Goal: Information Seeking & Learning: Learn about a topic

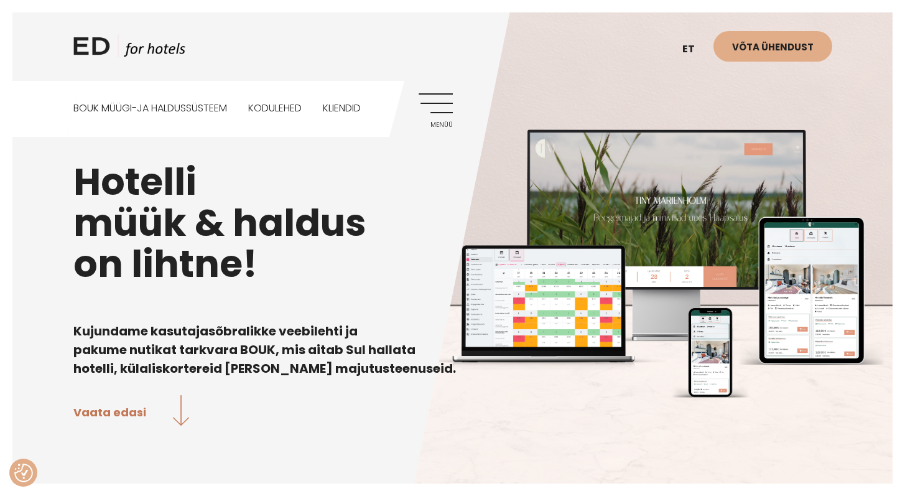
click at [433, 103] on link "Menüü" at bounding box center [436, 110] width 34 height 34
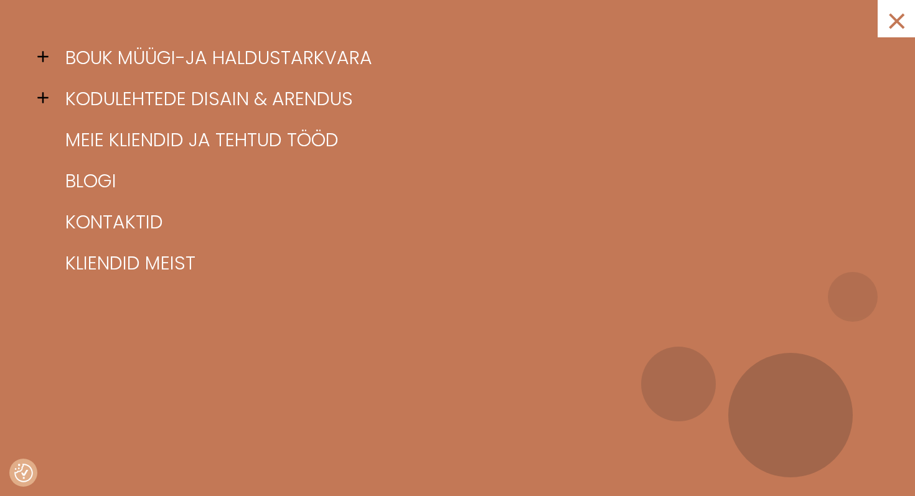
click at [42, 54] on span at bounding box center [46, 56] width 19 height 19
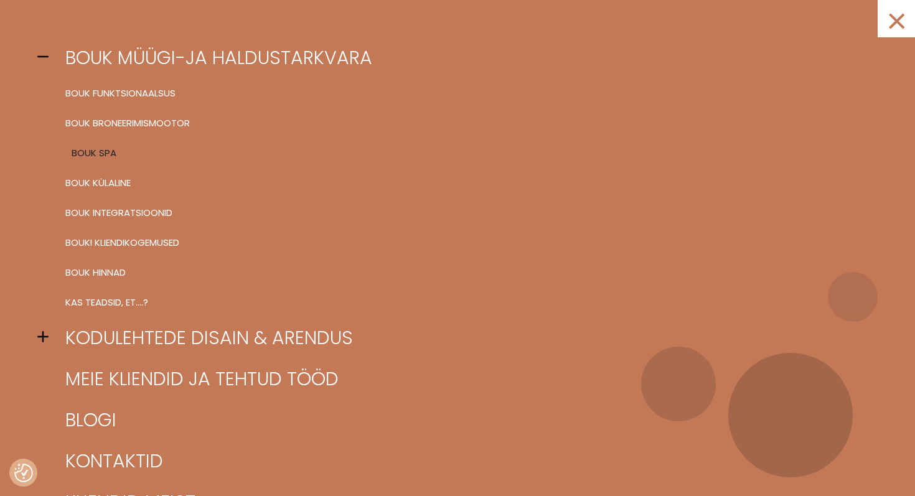
click at [96, 153] on link "BOUK SPA" at bounding box center [472, 153] width 821 height 30
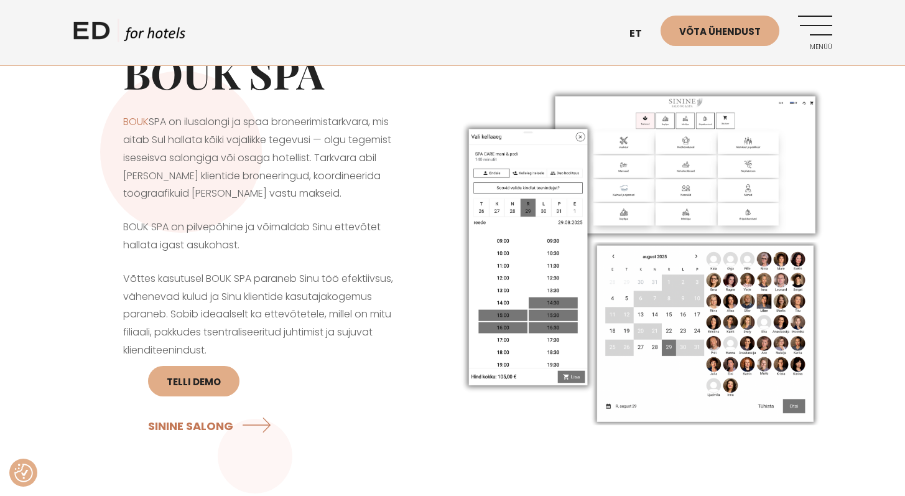
scroll to position [101, 0]
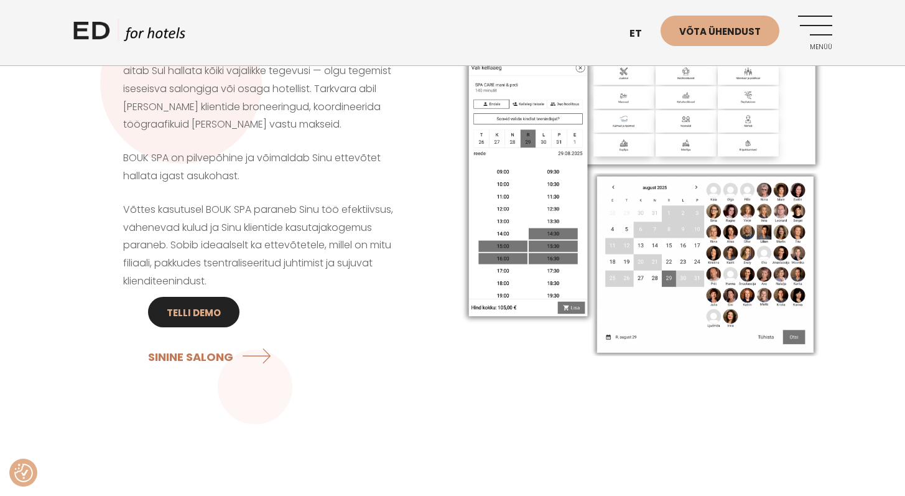
click at [182, 315] on link "Telli DEMO" at bounding box center [193, 312] width 91 height 30
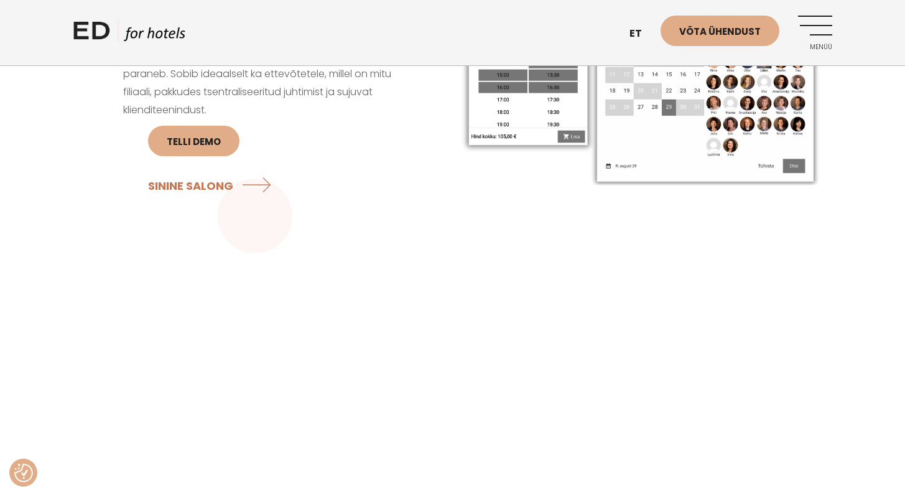
scroll to position [343, 0]
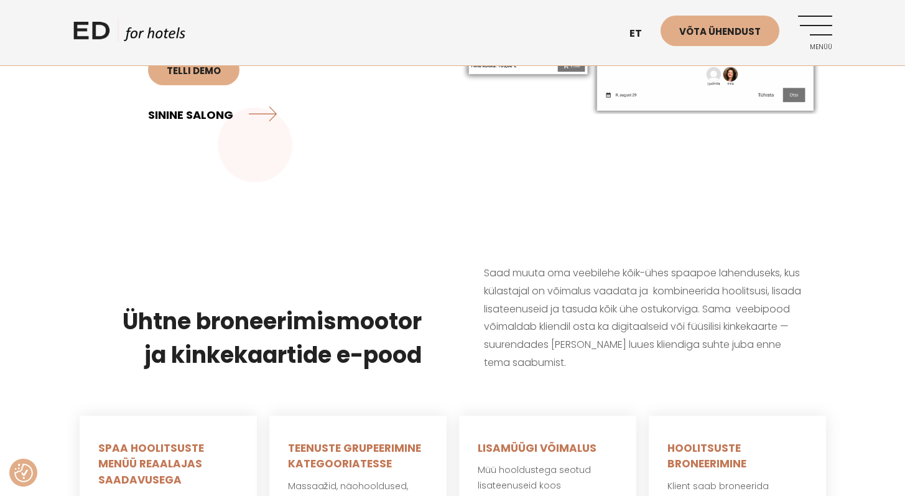
click at [258, 115] on link "SININE SALONG" at bounding box center [212, 114] width 129 height 33
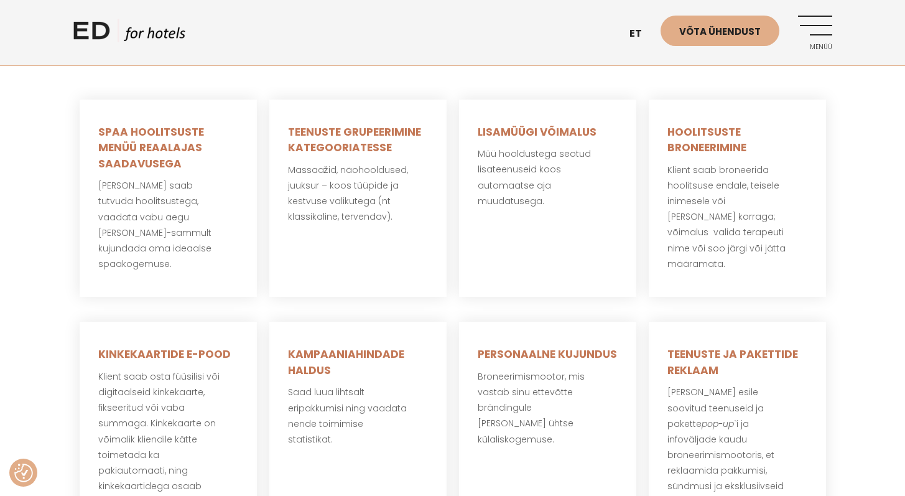
scroll to position [752, 0]
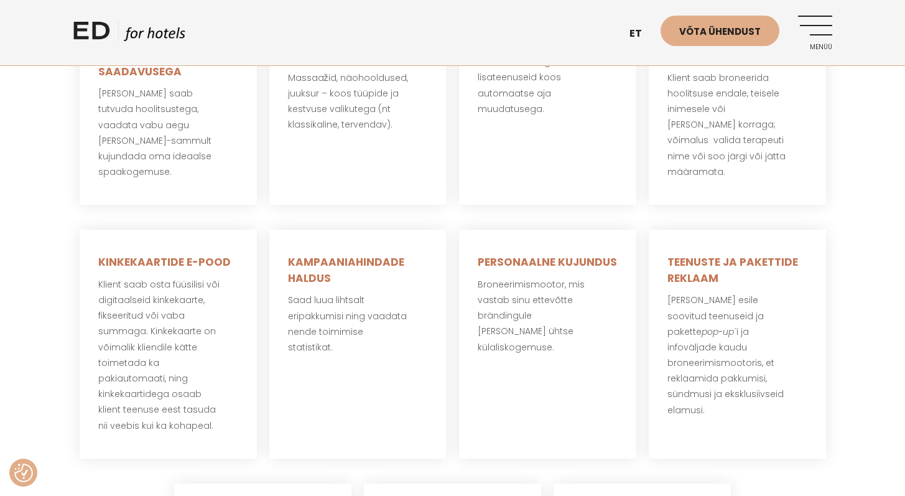
click at [800, 31] on link "Menüü" at bounding box center [815, 33] width 34 height 34
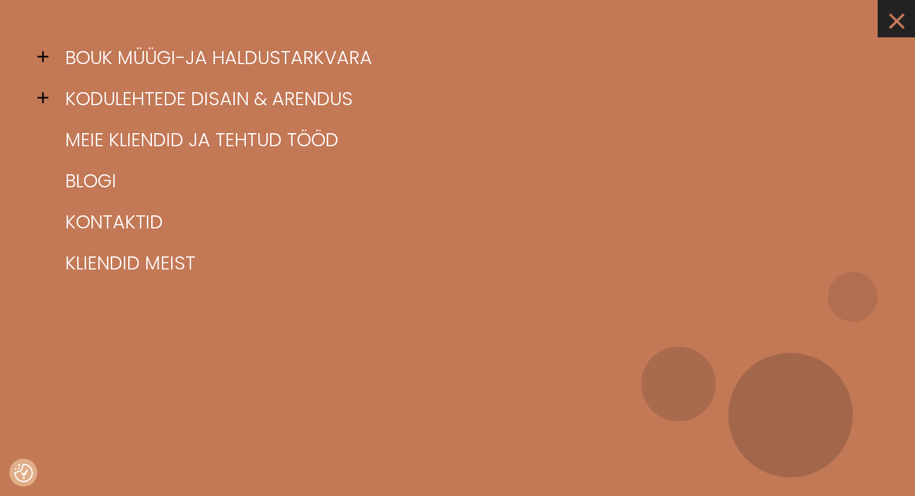
click at [897, 19] on link "×" at bounding box center [895, 18] width 37 height 37
